Goal: Task Accomplishment & Management: Complete application form

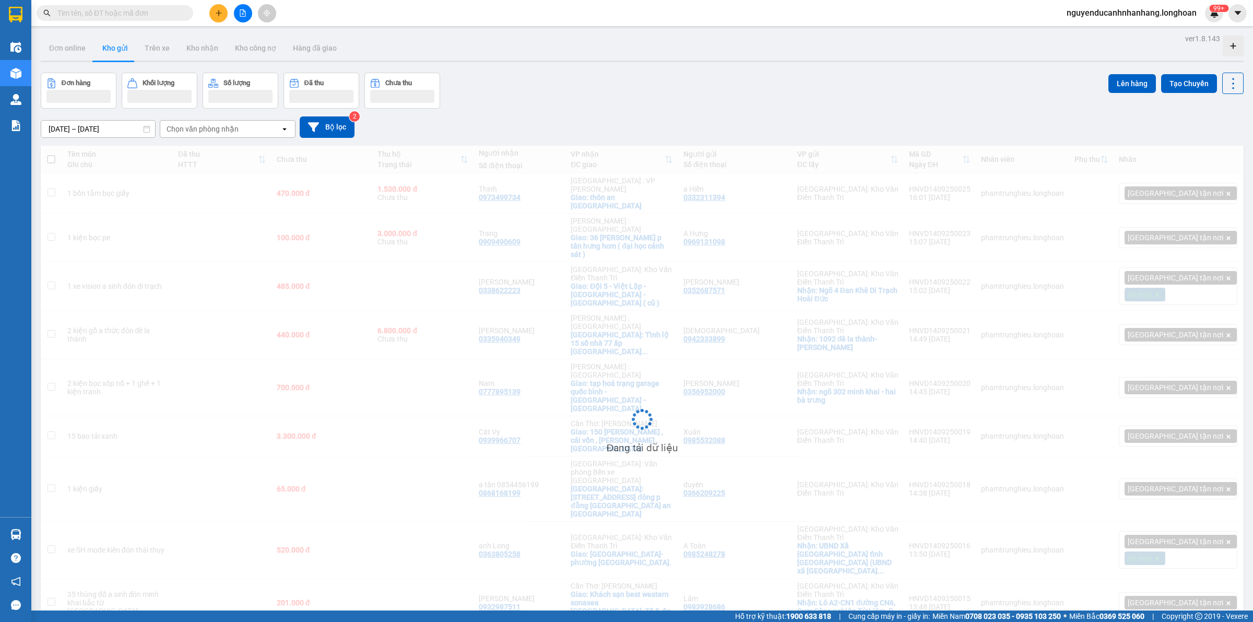
click at [216, 14] on icon "plus" at bounding box center [218, 12] width 7 height 7
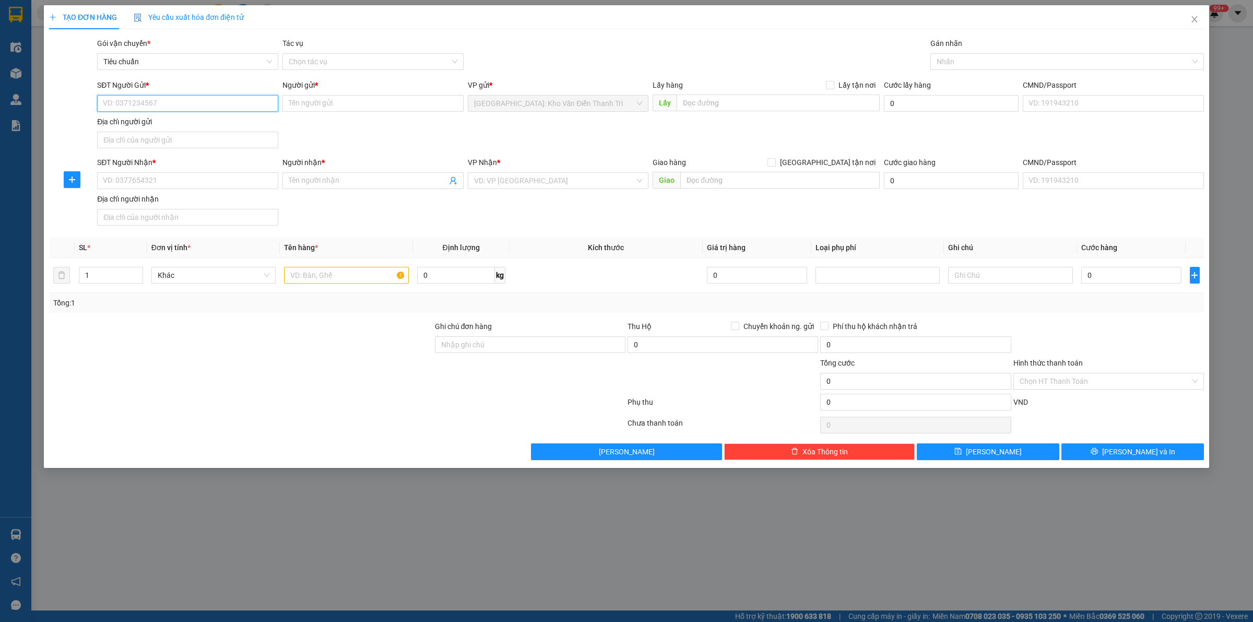
click at [216, 110] on input "SĐT Người Gửi *" at bounding box center [187, 103] width 181 height 17
paste input "0977914263"
type input "0977914263"
click at [207, 181] on input "SĐT Người Nhận *" at bounding box center [187, 180] width 181 height 17
paste input "0979299705"
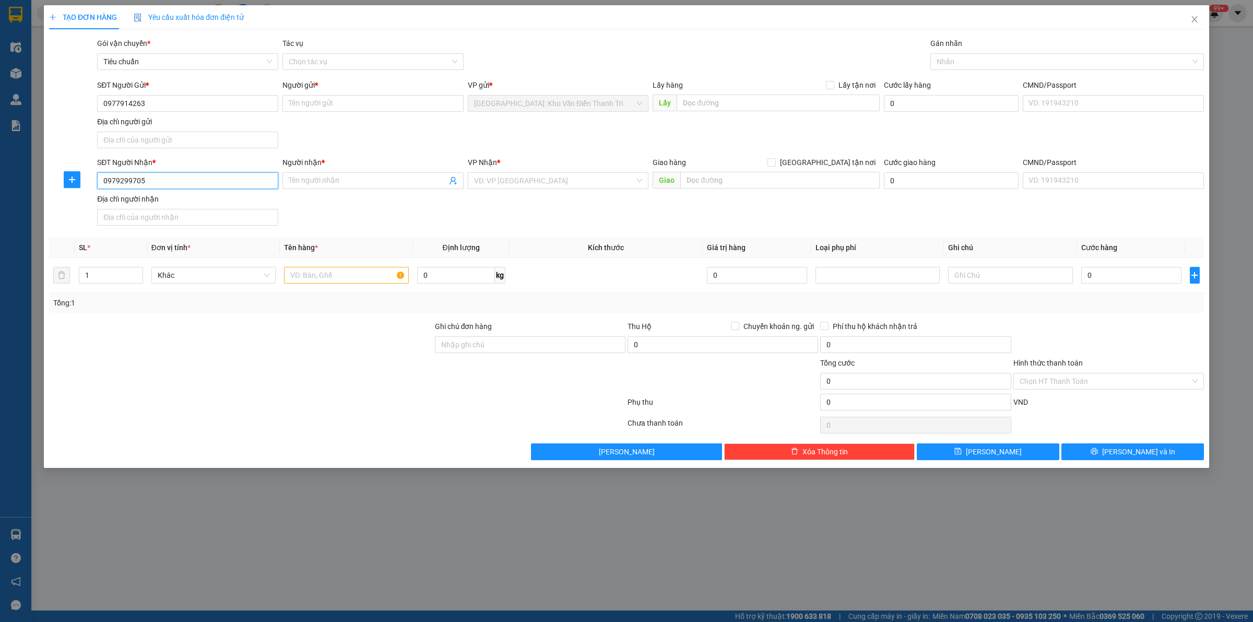
type input "0979299705"
click at [419, 104] on input "Người gửi *" at bounding box center [372, 103] width 181 height 17
paste input "[PERSON_NAME]"
type input "[PERSON_NAME]"
click at [412, 175] on input "Người nhận *" at bounding box center [368, 180] width 158 height 11
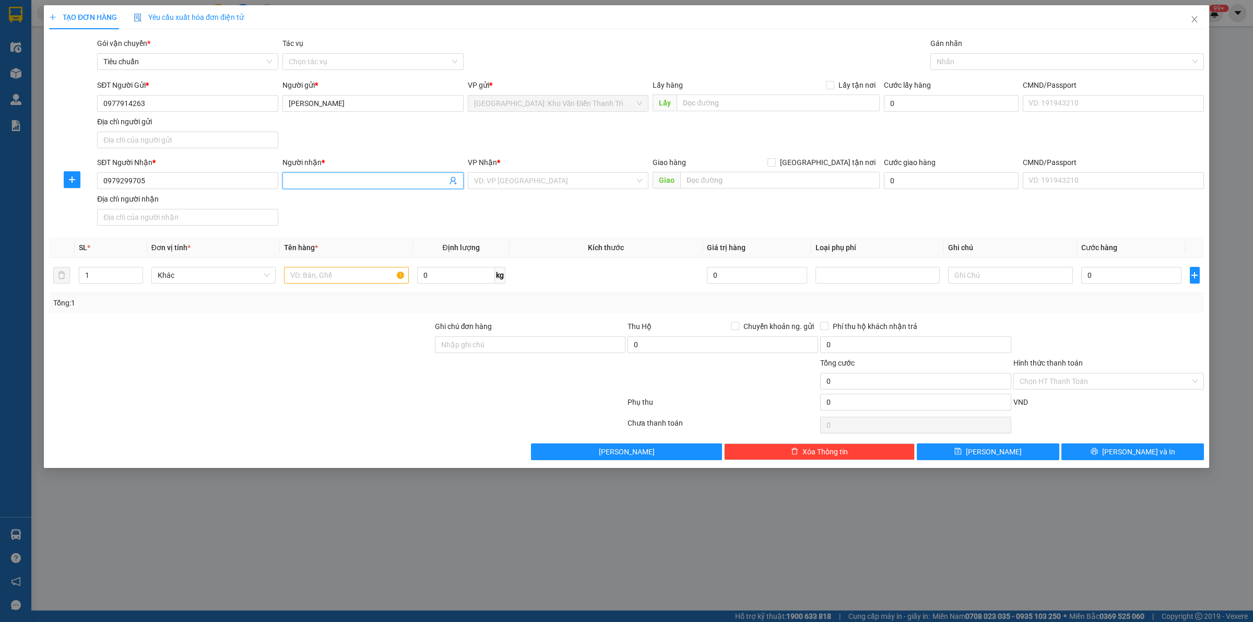
paste input "[PERSON_NAME] Phả"
type input "[PERSON_NAME] Phả"
click at [742, 113] on div "Lấy hàng Lấy tận nơi Lấy" at bounding box center [765, 97] width 227 height 37
click at [745, 103] on input "text" at bounding box center [777, 102] width 203 height 17
paste input "ngõ 15 tây mỗ nam từ [GEOGRAPHIC_DATA]"
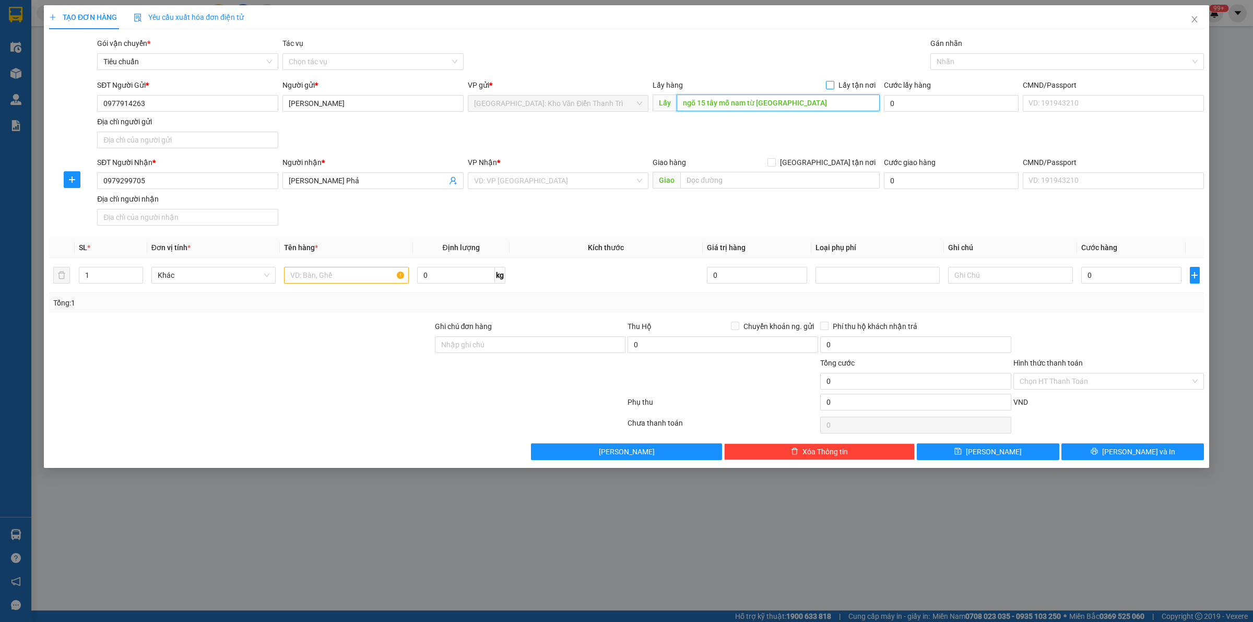
type input "ngõ 15 tây mỗ nam từ [GEOGRAPHIC_DATA]"
click at [841, 81] on span "Lấy tận nơi" at bounding box center [856, 84] width 45 height 11
click at [833, 81] on input "Lấy tận nơi" at bounding box center [829, 84] width 7 height 7
checkbox input "true"
drag, startPoint x: 839, startPoint y: 165, endPoint x: 833, endPoint y: 152, distance: 14.3
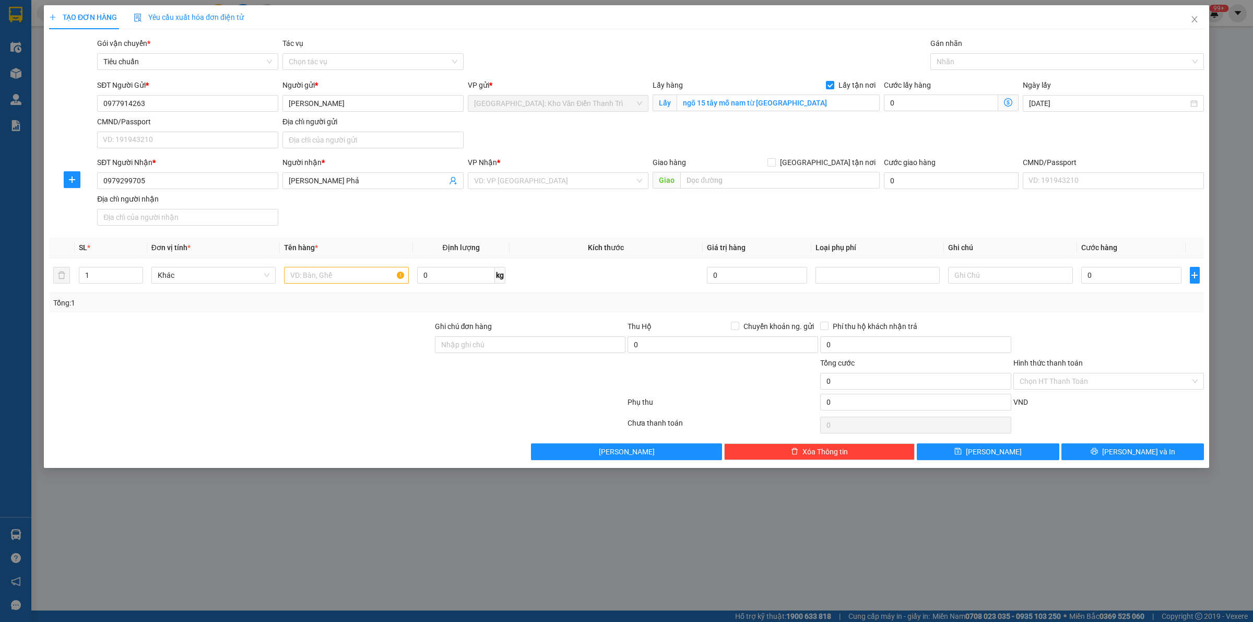
click at [838, 165] on span "[GEOGRAPHIC_DATA] tận nơi" at bounding box center [828, 162] width 104 height 11
click at [708, 53] on div "Gói vận chuyển * Tiêu chuẩn Tác vụ Chọn tác vụ Gán nhãn Nhãn" at bounding box center [650, 56] width 1111 height 37
click at [830, 168] on label "[GEOGRAPHIC_DATA] tận nơi" at bounding box center [823, 162] width 112 height 11
click at [775, 165] on input "[GEOGRAPHIC_DATA] tận nơi" at bounding box center [770, 161] width 7 height 7
checkbox input "true"
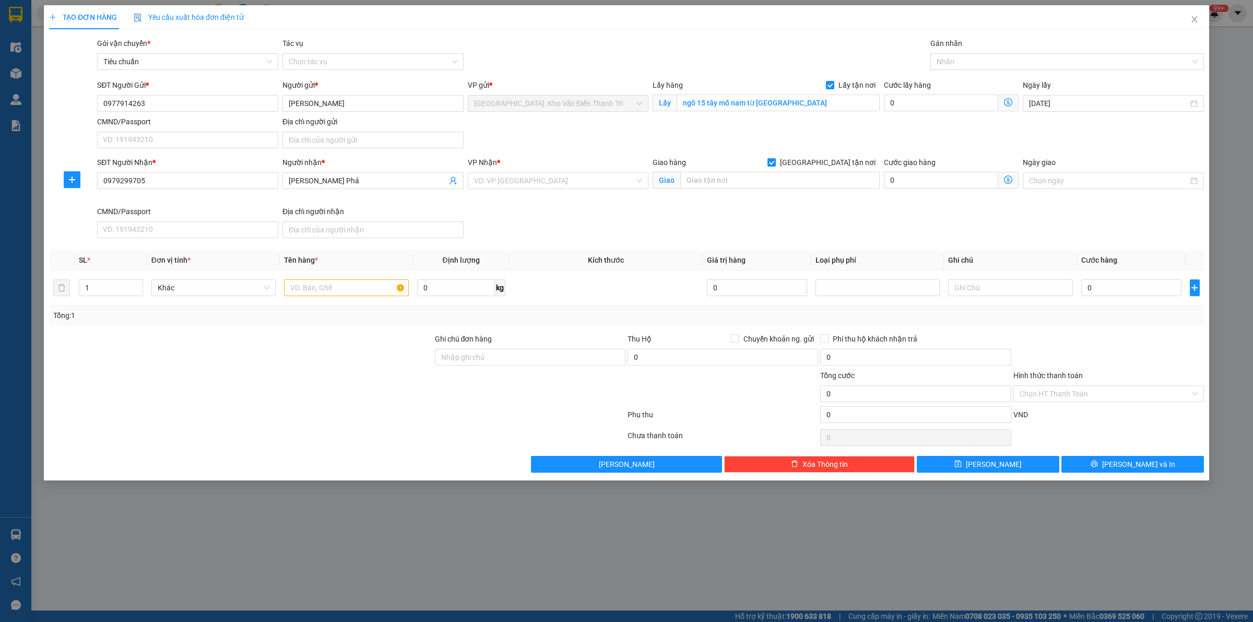
click at [723, 21] on div "TẠO ĐƠN HÀNG Yêu cầu xuất hóa đơn điện tử" at bounding box center [626, 17] width 1155 height 24
click at [786, 179] on input "text" at bounding box center [779, 180] width 199 height 17
paste input "gã [PERSON_NAME] nam [PERSON_NAME] , [GEOGRAPHIC_DATA]"
type input "gã [PERSON_NAME] nam [PERSON_NAME] , [GEOGRAPHIC_DATA]"
click at [593, 179] on input "search" at bounding box center [554, 181] width 161 height 16
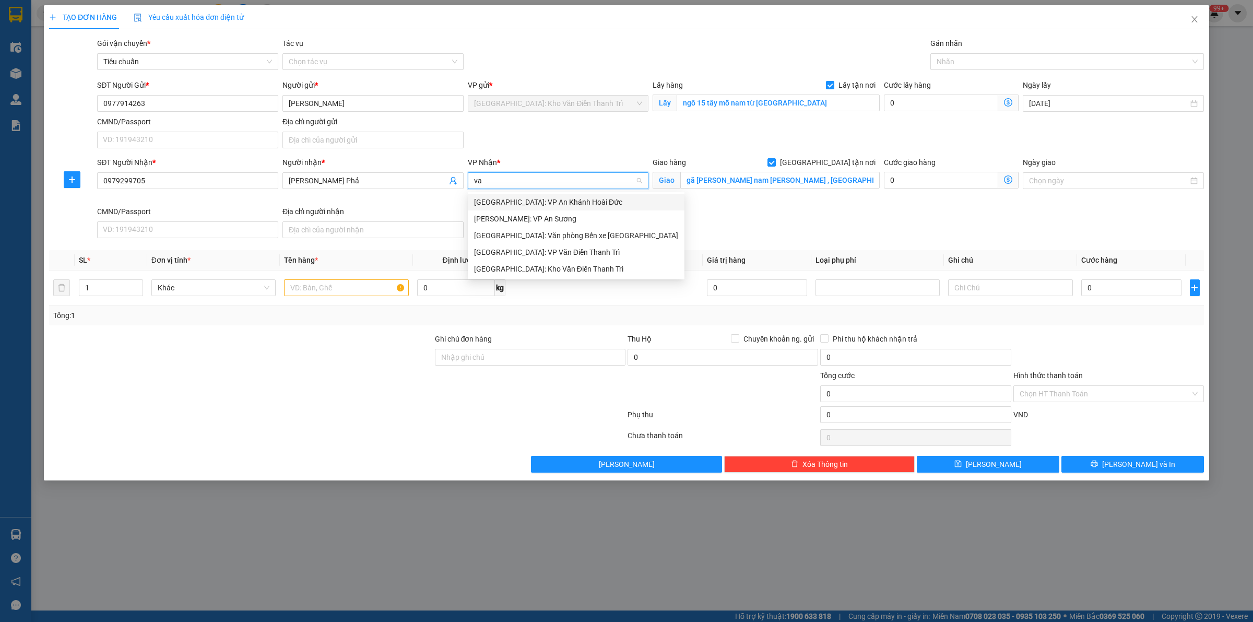
type input "van"
click at [563, 235] on div "[GEOGRAPHIC_DATA]: Kho Văn Điển Thanh Trì" at bounding box center [576, 235] width 204 height 11
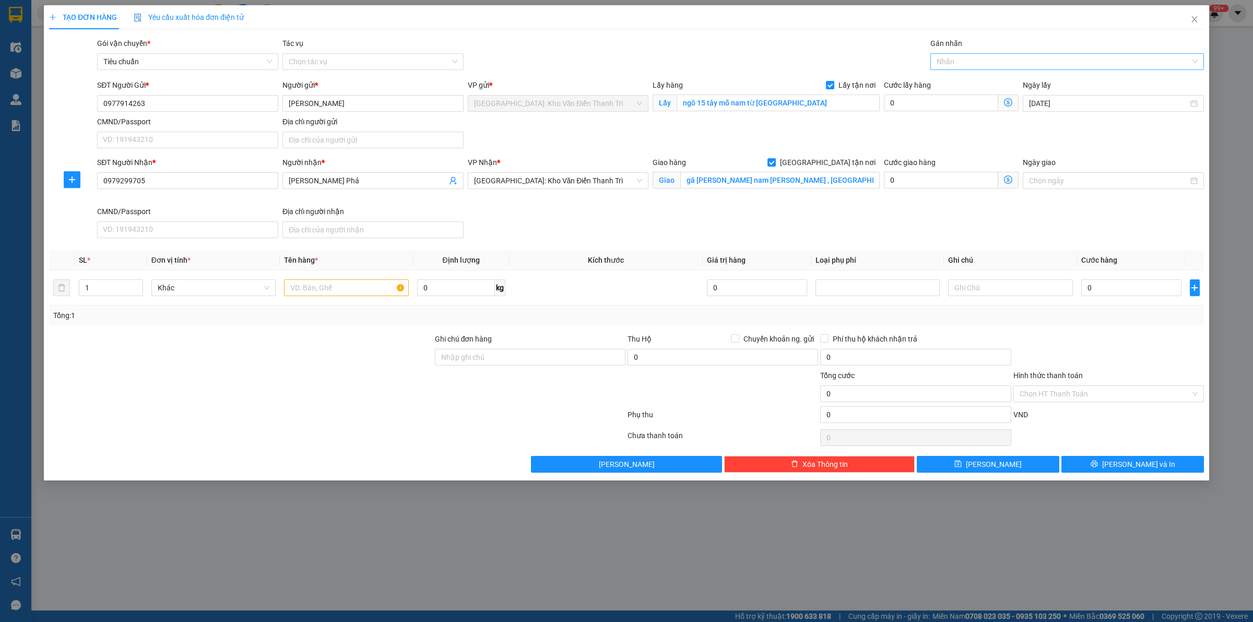
drag, startPoint x: 746, startPoint y: 68, endPoint x: 1027, endPoint y: 64, distance: 280.8
click at [760, 68] on div "Gói vận chuyển * Tiêu chuẩn Tác vụ Chọn tác vụ Gán nhãn Nhãn" at bounding box center [650, 56] width 1111 height 37
click at [1028, 64] on div at bounding box center [1062, 61] width 258 height 13
type input "giao"
click at [976, 84] on div "[GEOGRAPHIC_DATA] tận nơi" at bounding box center [1066, 82] width 261 height 11
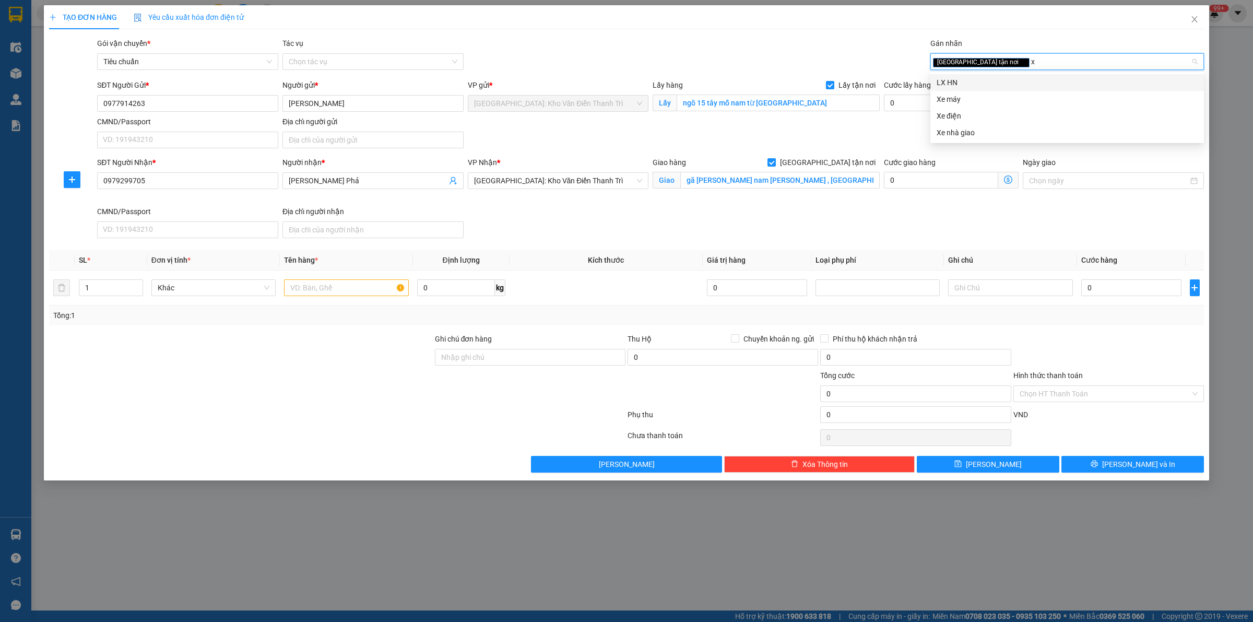
type input "xe"
click at [970, 97] on div "Xe điện" at bounding box center [1066, 98] width 261 height 11
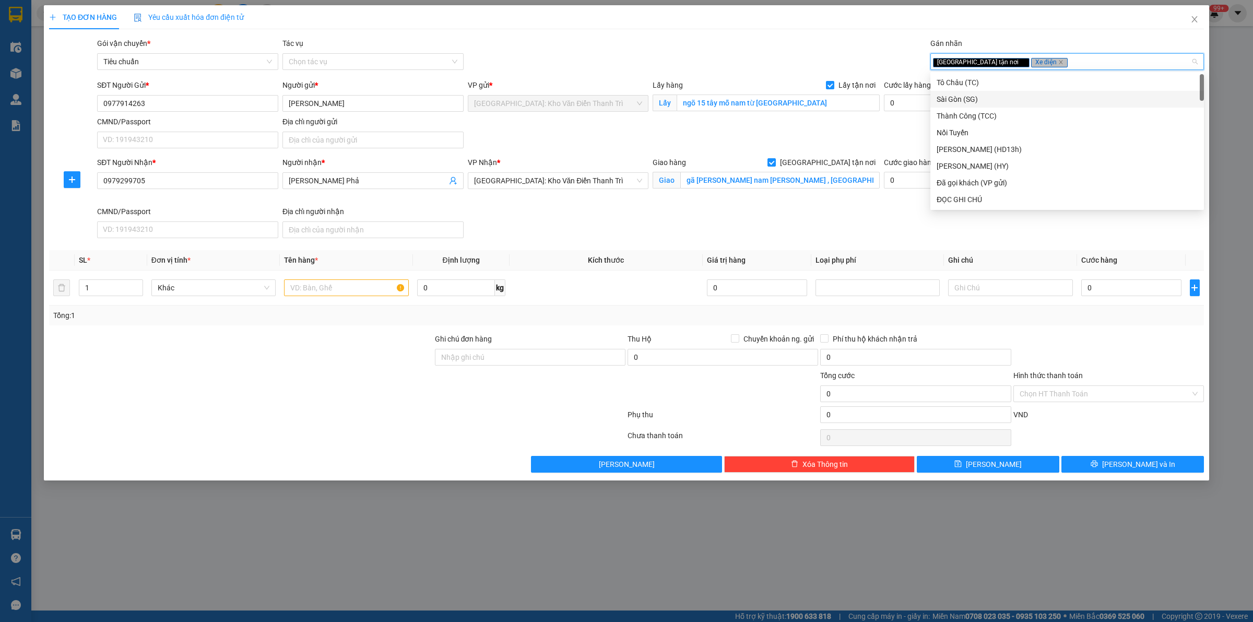
click at [707, 27] on div "TẠO ĐƠN HÀNG Yêu cầu xuất hóa đơn điện tử" at bounding box center [626, 17] width 1155 height 24
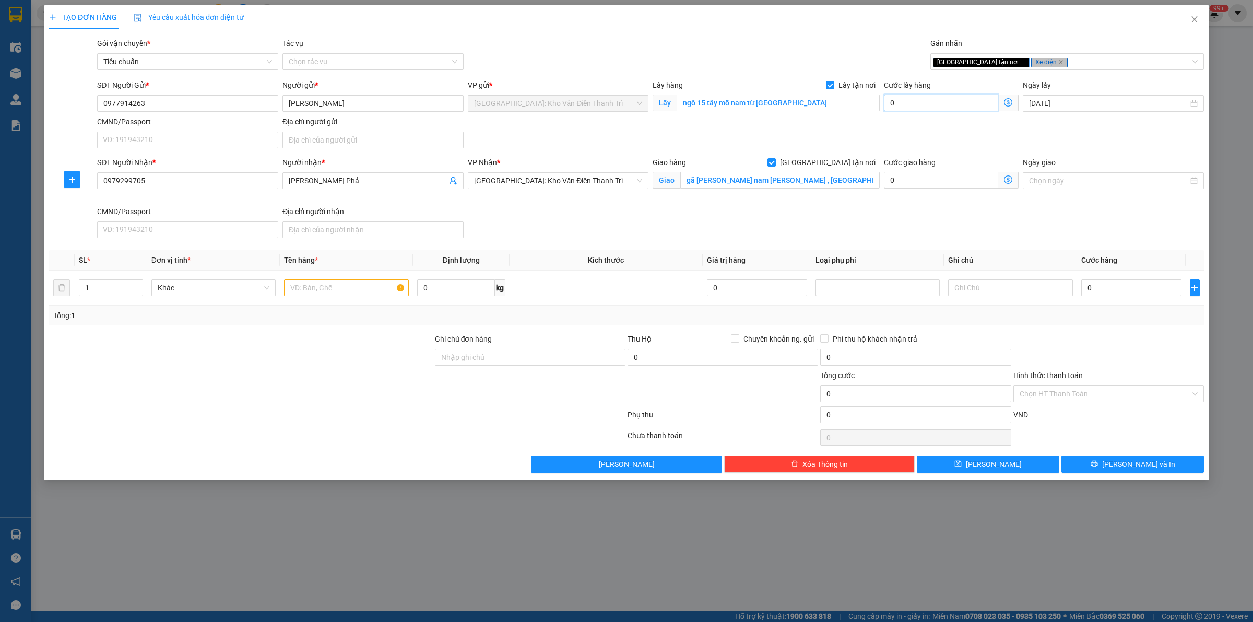
click at [930, 106] on input "0" at bounding box center [941, 102] width 114 height 17
type input "6"
type input "65"
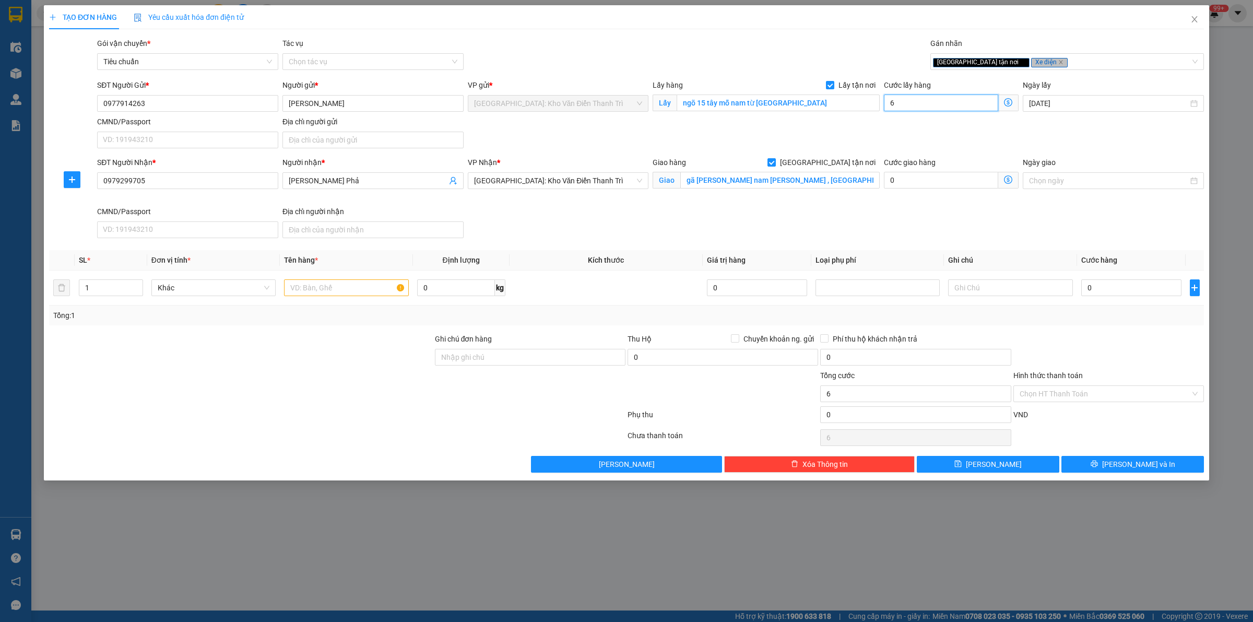
type input "65"
type input "650"
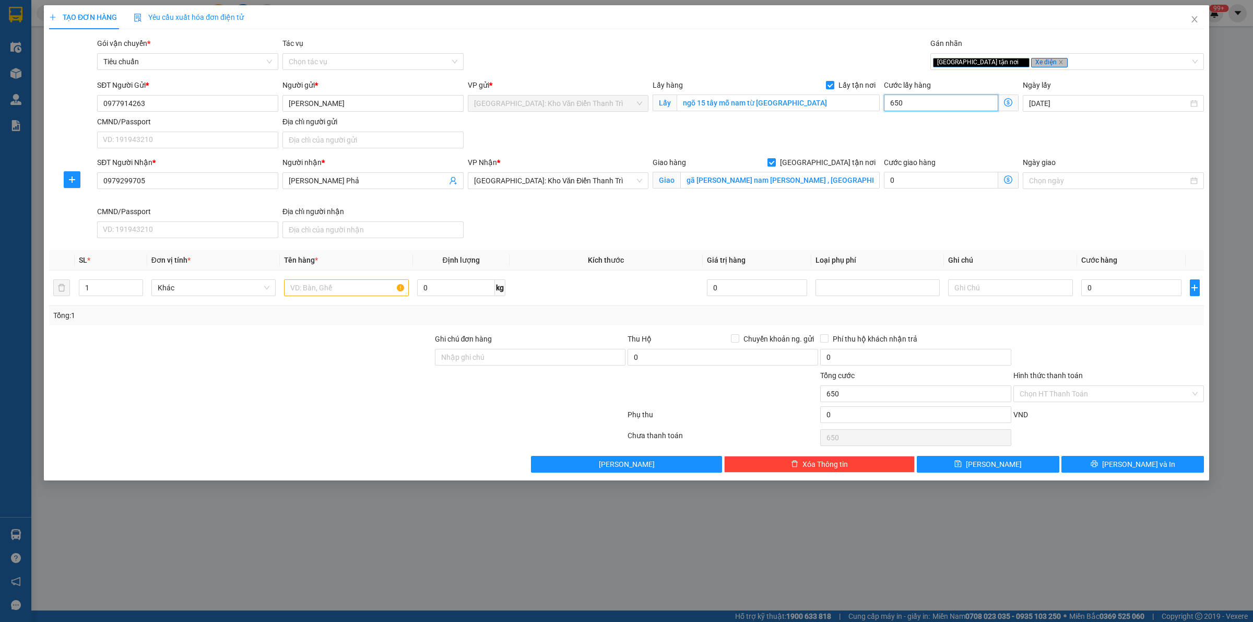
type input "6.500"
type input "65.000"
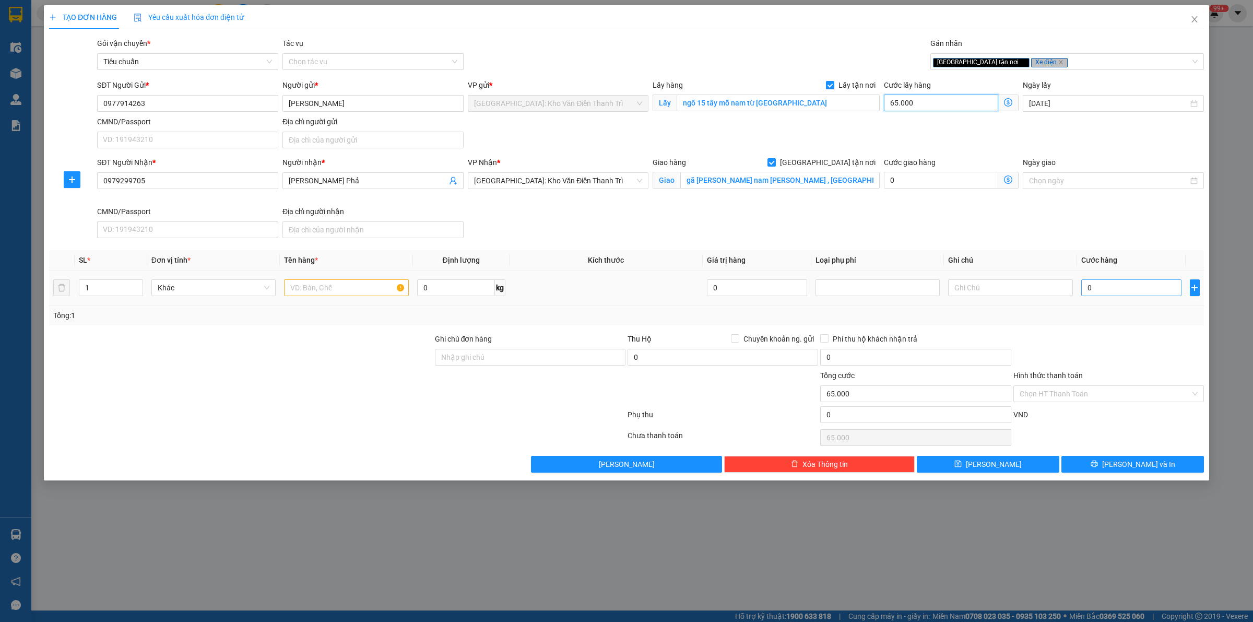
type input "65.000"
click at [1119, 285] on input "0" at bounding box center [1131, 287] width 100 height 17
type input "3"
type input "65.003"
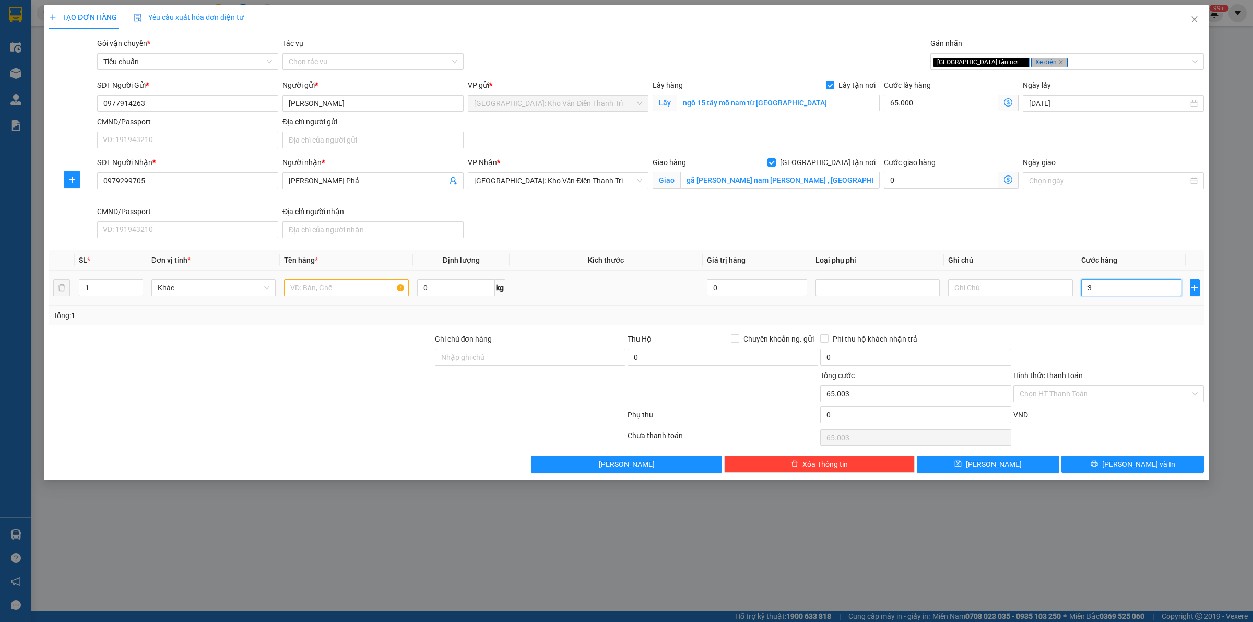
type input "35"
type input "65.035"
type input "350"
type input "65.350"
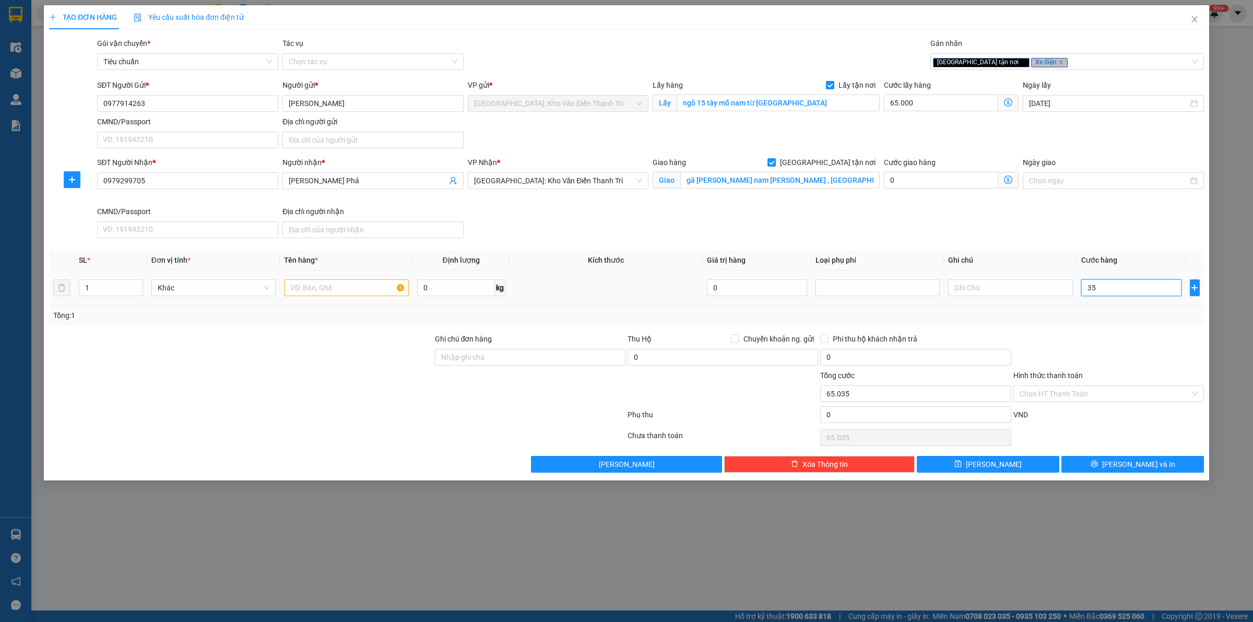
type input "65.350"
type input "3.500"
type input "68.500"
type input "35.000"
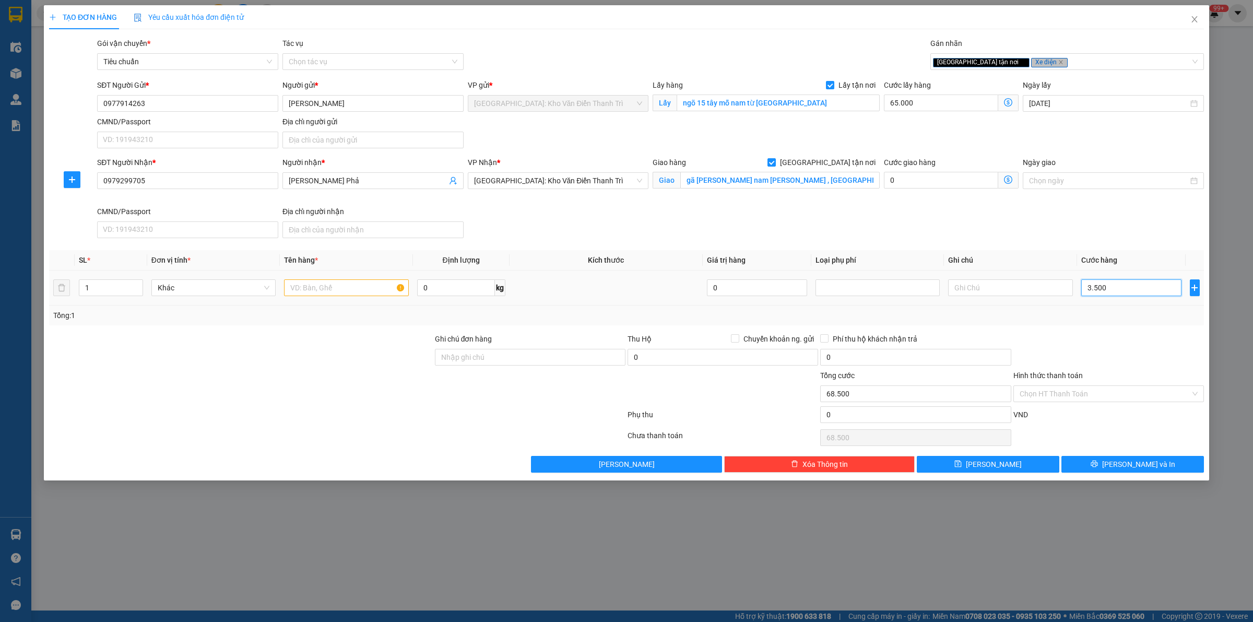
type input "100.000"
type input "350.000"
type input "415.000"
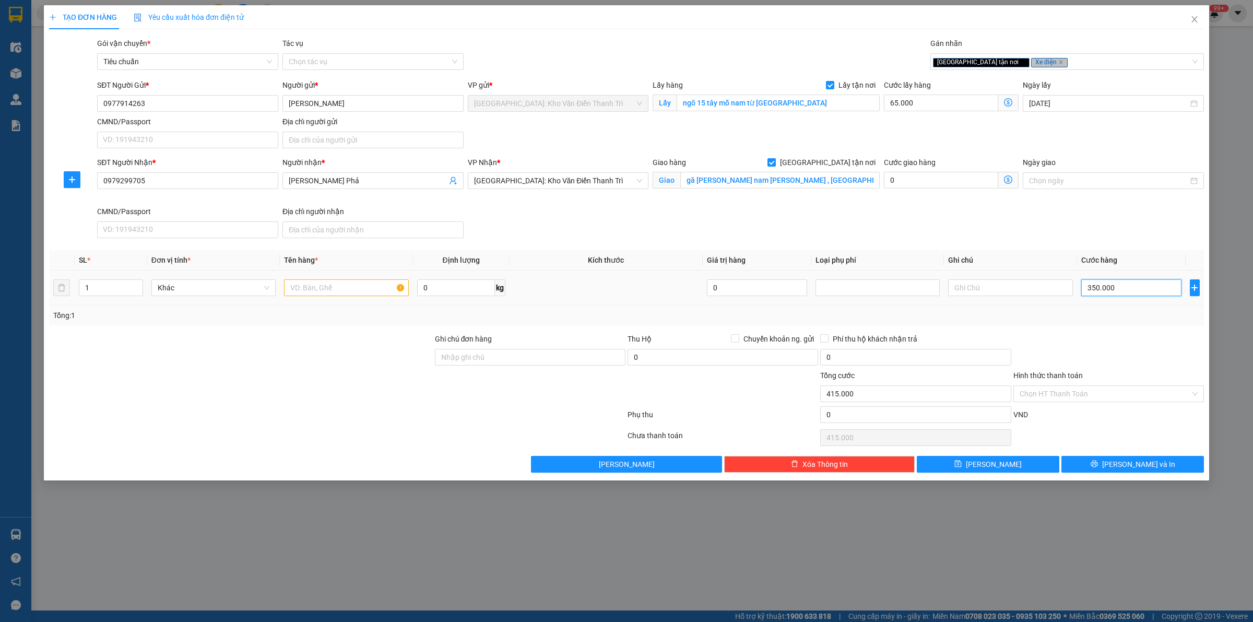
type input "350.000"
click at [349, 290] on input "text" at bounding box center [346, 287] width 124 height 17
paste input "1 xe máy điẹn"
type input "1 xe máy điẹn a bình đón tây mỗ"
click at [468, 353] on input "Ghi chú đơn hàng" at bounding box center [530, 357] width 191 height 17
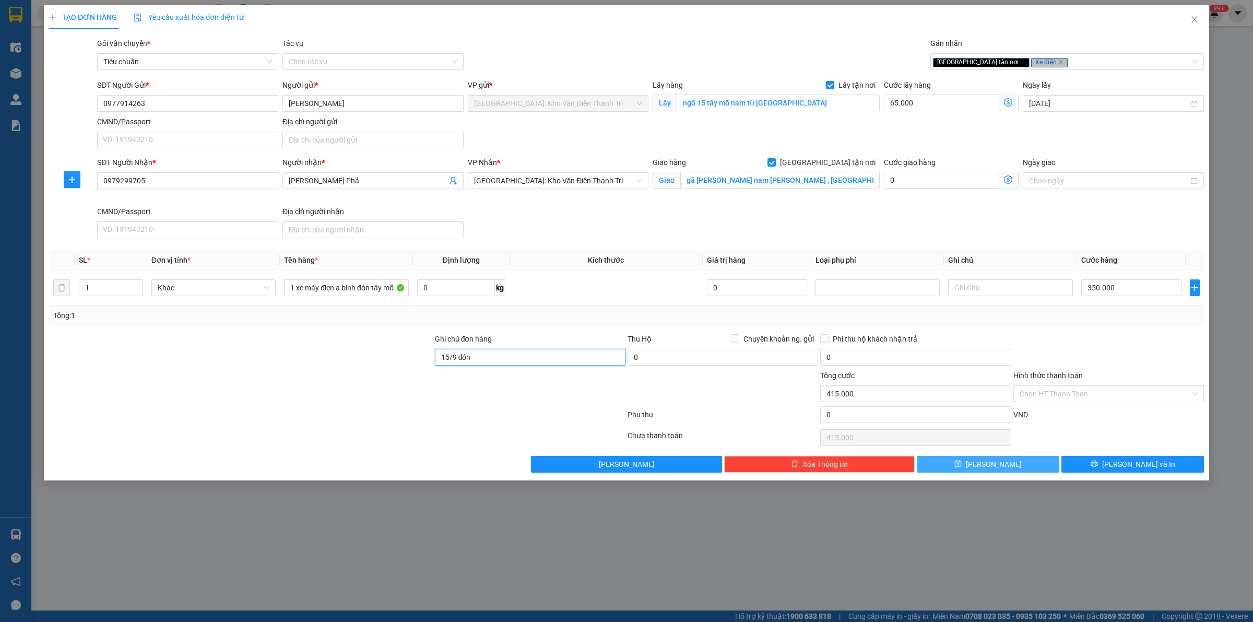
type input "15/9 đón"
click at [993, 462] on span "[PERSON_NAME]" at bounding box center [994, 463] width 56 height 11
checkbox input "false"
type input "0"
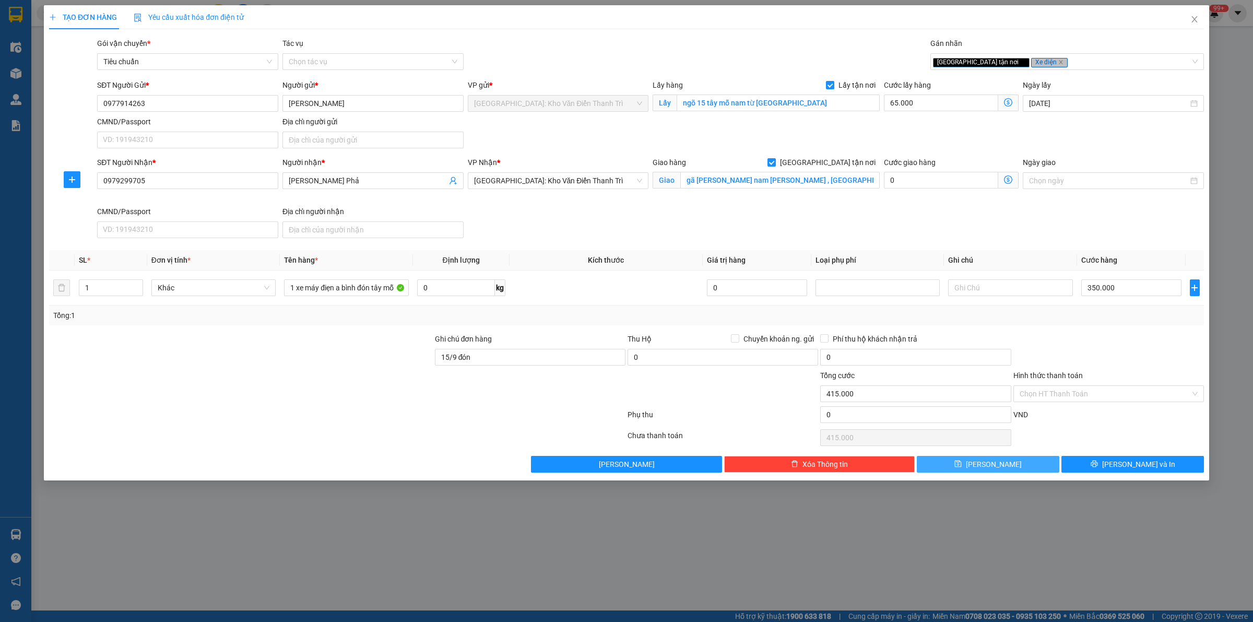
type input "0"
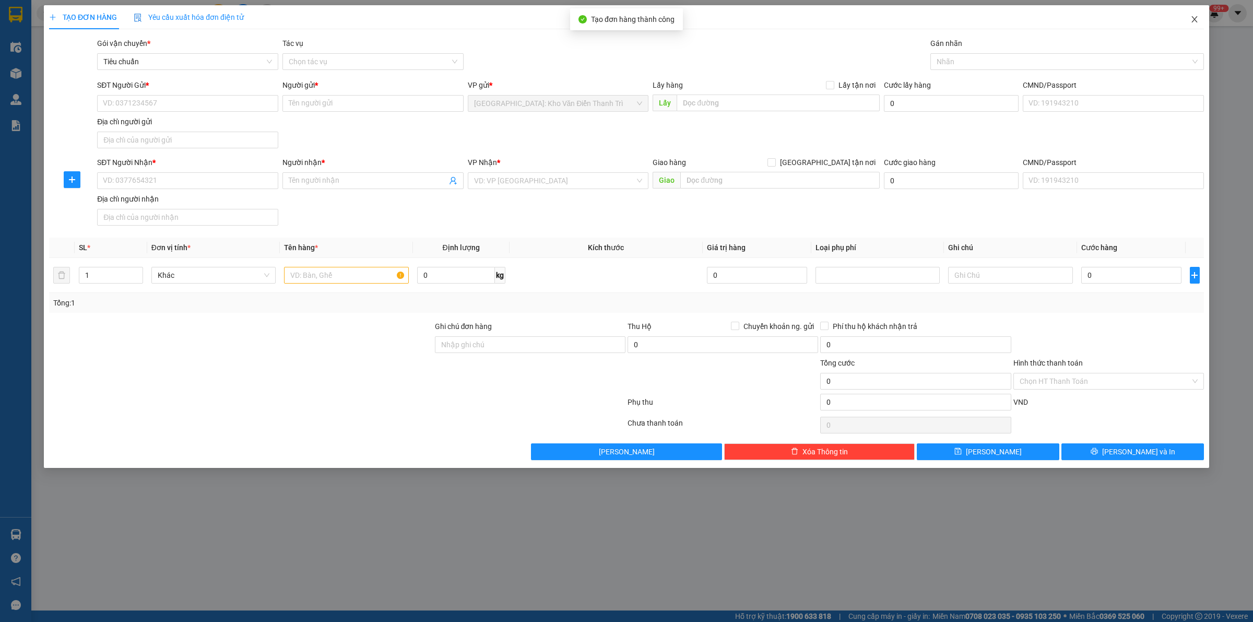
click at [1196, 24] on span "Close" at bounding box center [1194, 19] width 29 height 29
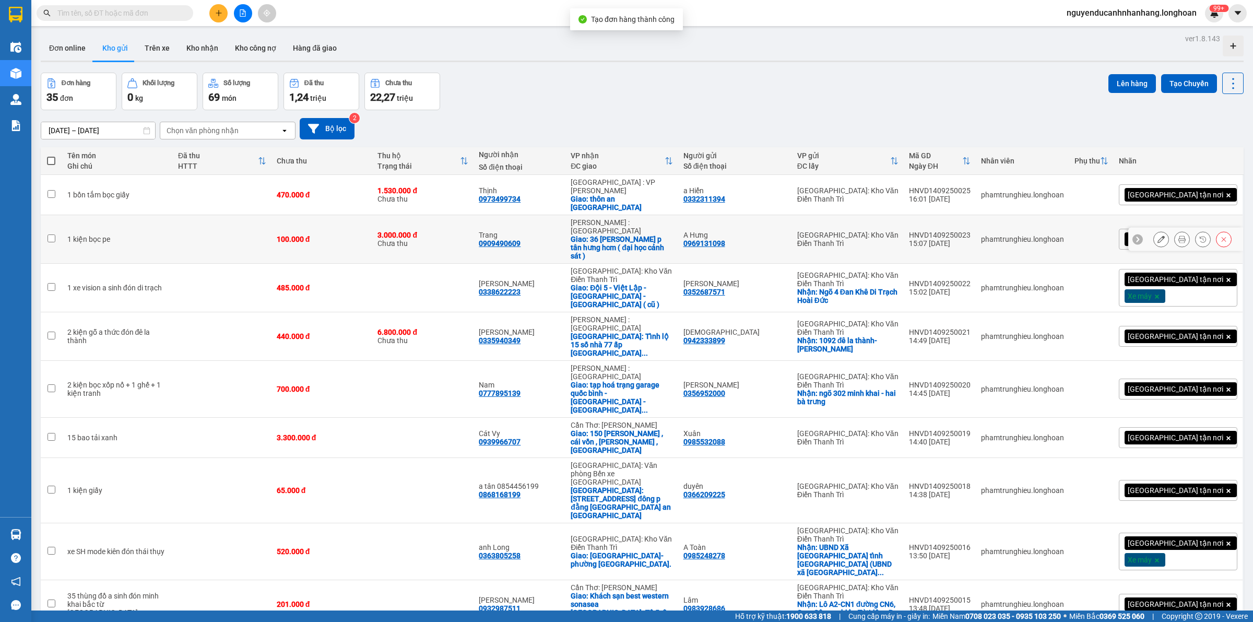
click at [76, 235] on div "1 kiện bọc pe" at bounding box center [117, 239] width 100 height 8
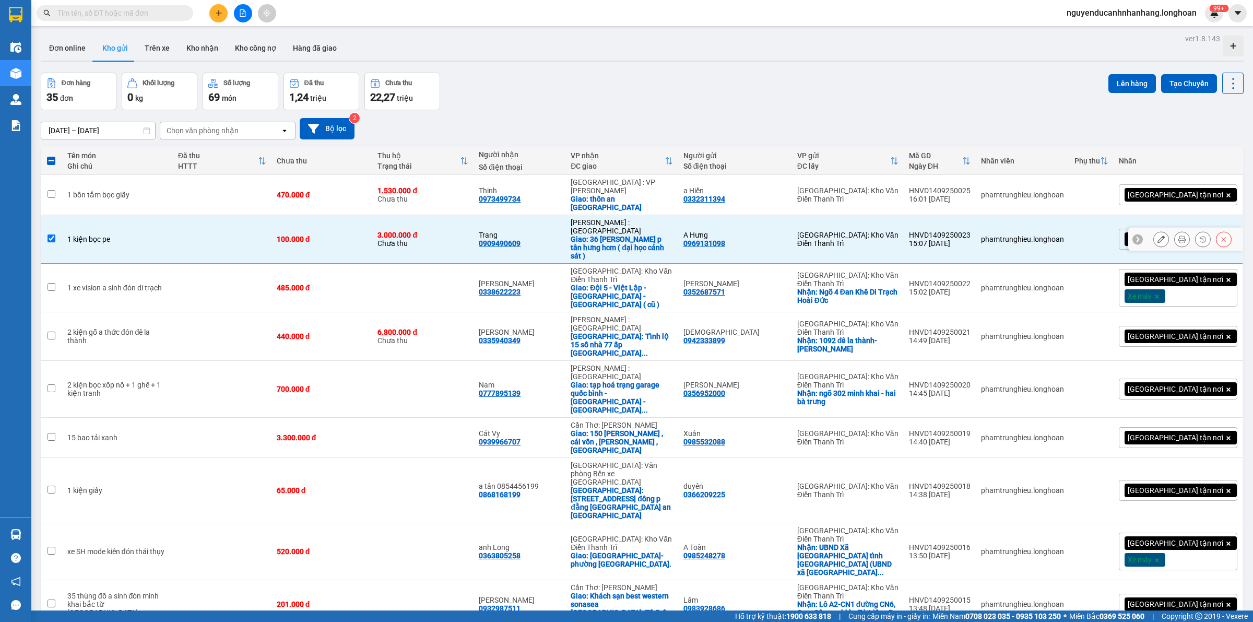
click at [53, 234] on input "checkbox" at bounding box center [51, 238] width 8 height 8
checkbox input "false"
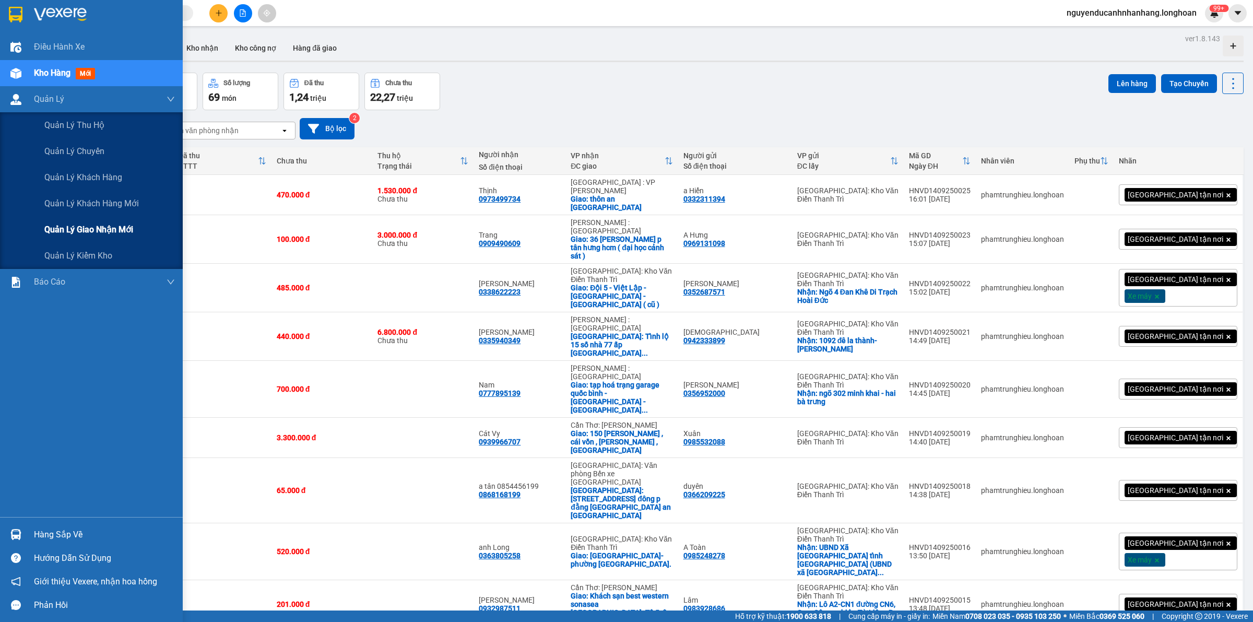
click at [82, 223] on span "Quản lý giao nhận mới" at bounding box center [88, 229] width 89 height 13
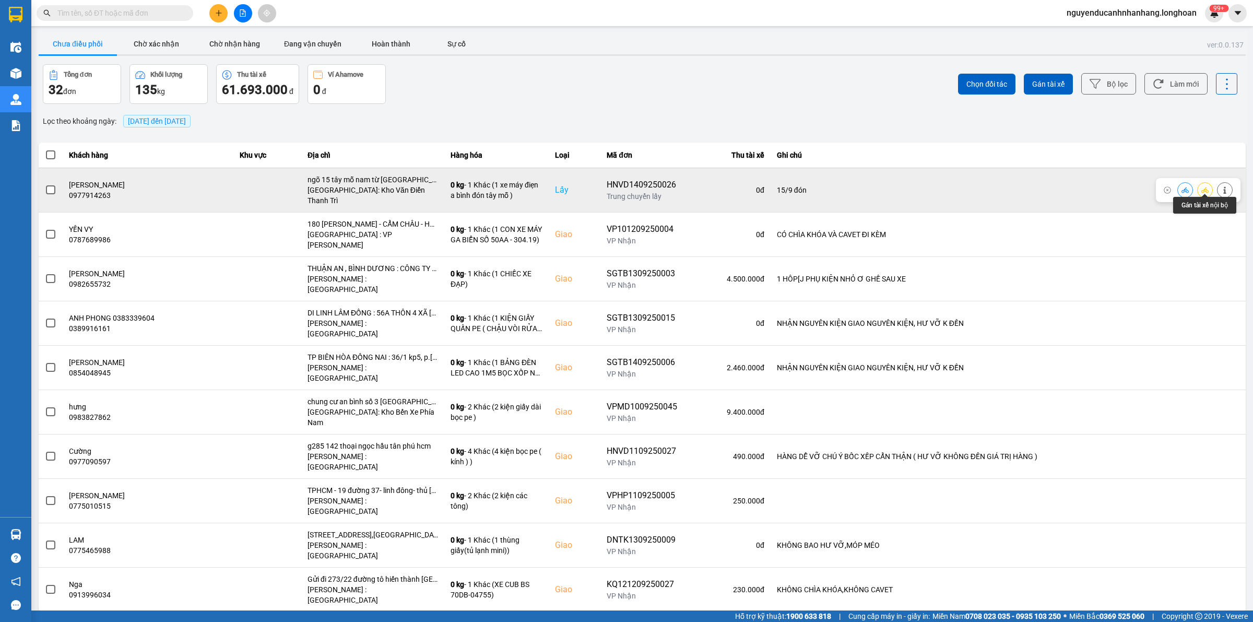
click at [1206, 191] on button at bounding box center [1204, 190] width 15 height 18
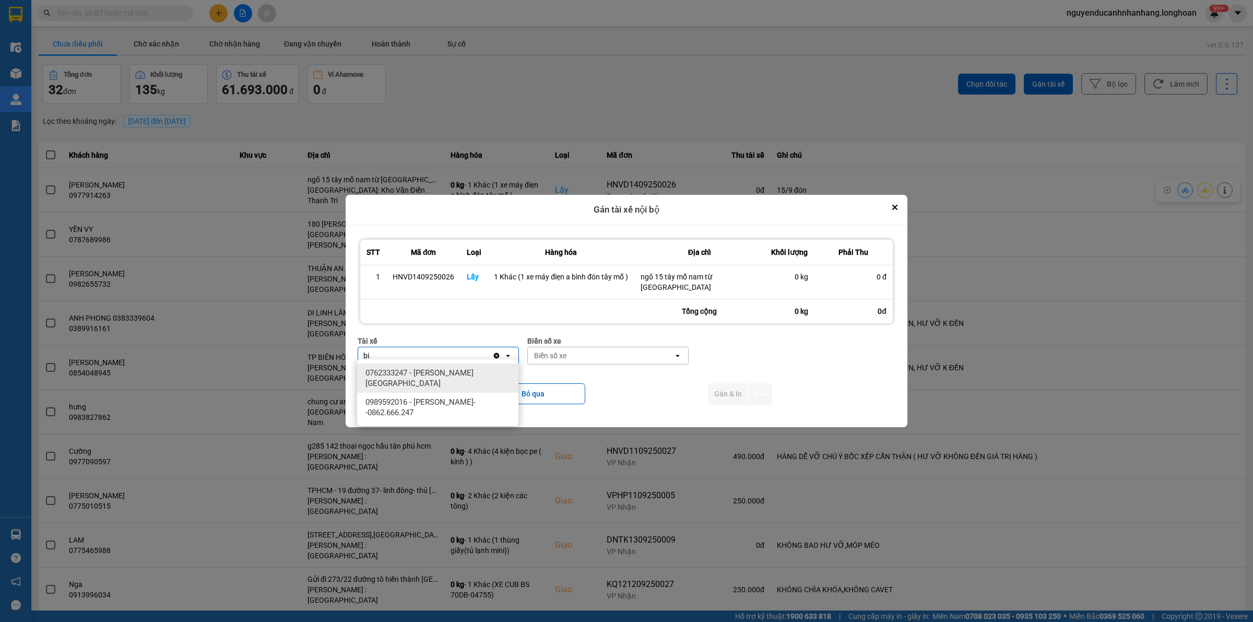
type input "bi"
click at [485, 410] on span "0989592016 - [PERSON_NAME]--0862.666.247" at bounding box center [439, 407] width 149 height 21
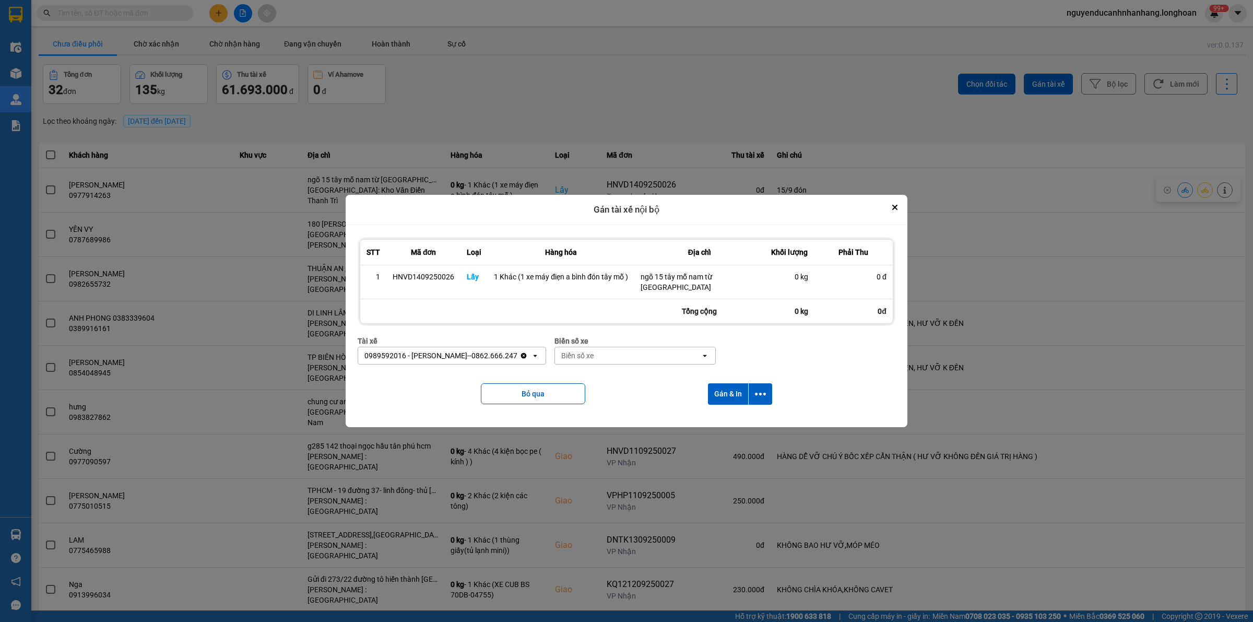
click at [632, 347] on div "Biển số xe" at bounding box center [628, 355] width 146 height 17
type input "44"
click at [626, 379] on div "29E-122.44" at bounding box center [630, 372] width 161 height 19
click at [759, 388] on icon "dialog" at bounding box center [760, 393] width 11 height 11
click at [735, 420] on span "Chỉ gán tài" at bounding box center [719, 417] width 34 height 10
